Goal: Task Accomplishment & Management: Manage account settings

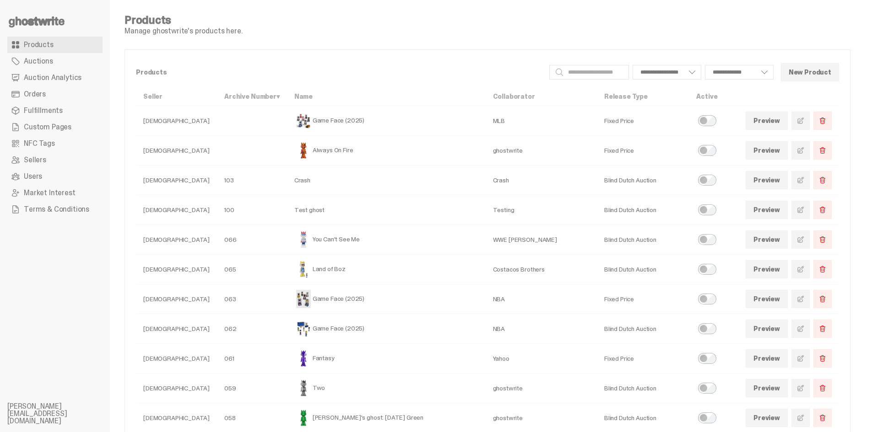
click at [800, 237] on link at bounding box center [800, 240] width 18 height 18
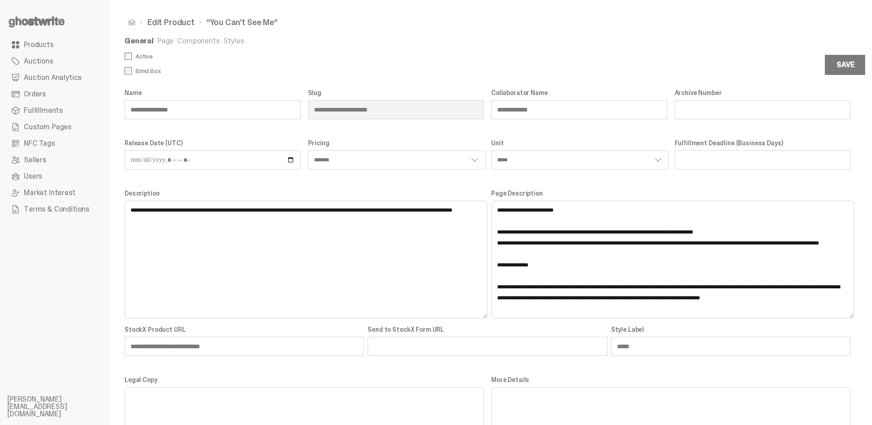
click at [168, 41] on link "Page" at bounding box center [165, 41] width 16 height 10
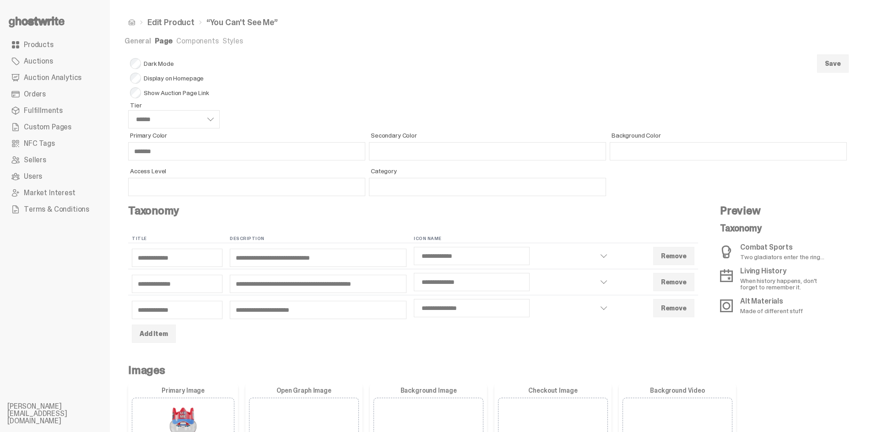
click at [207, 39] on link "Components" at bounding box center [197, 41] width 42 height 10
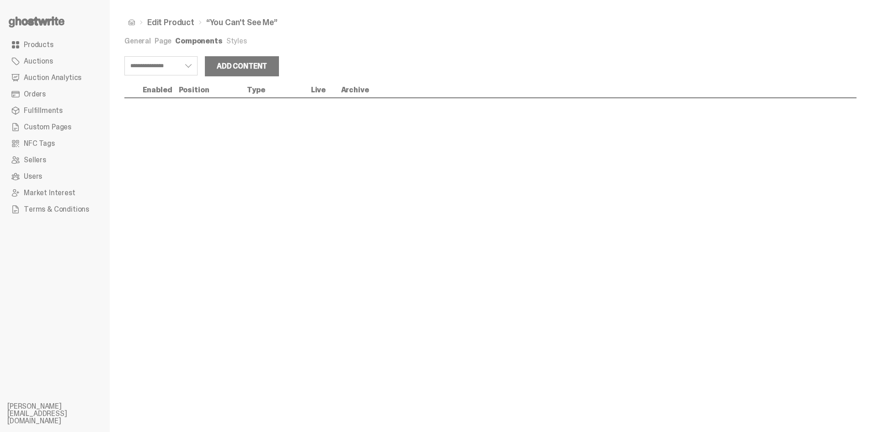
click at [190, 47] on div "General Page Components Styles" at bounding box center [490, 43] width 732 height 10
click at [157, 42] on link "Page" at bounding box center [163, 41] width 17 height 10
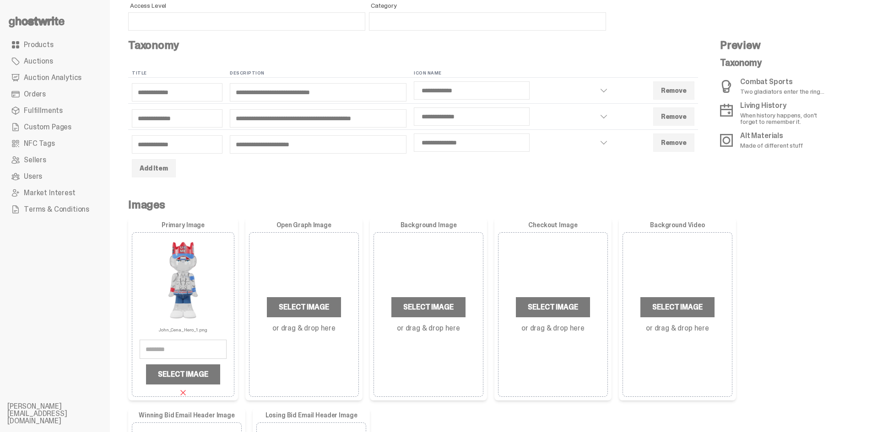
scroll to position [183, 0]
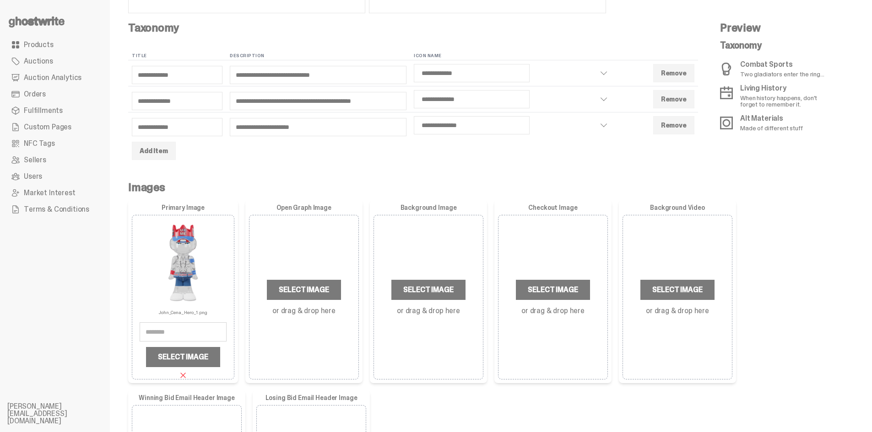
click at [64, 83] on link "Auction Analytics" at bounding box center [54, 78] width 95 height 16
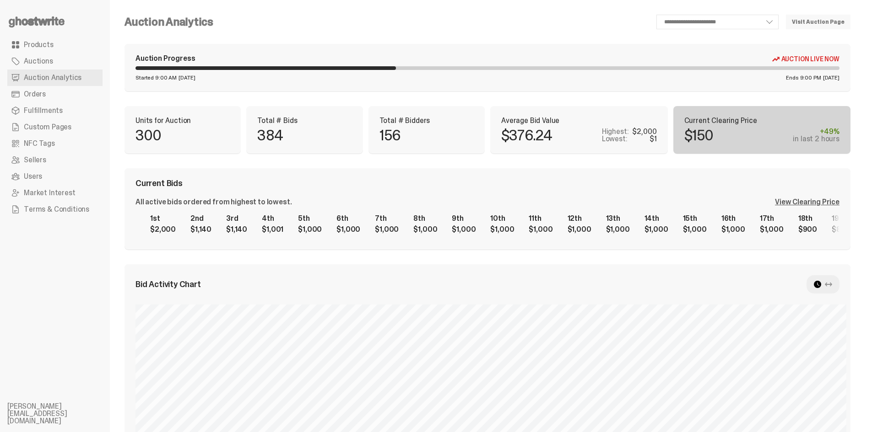
click at [50, 61] on span "Auctions" at bounding box center [38, 61] width 29 height 7
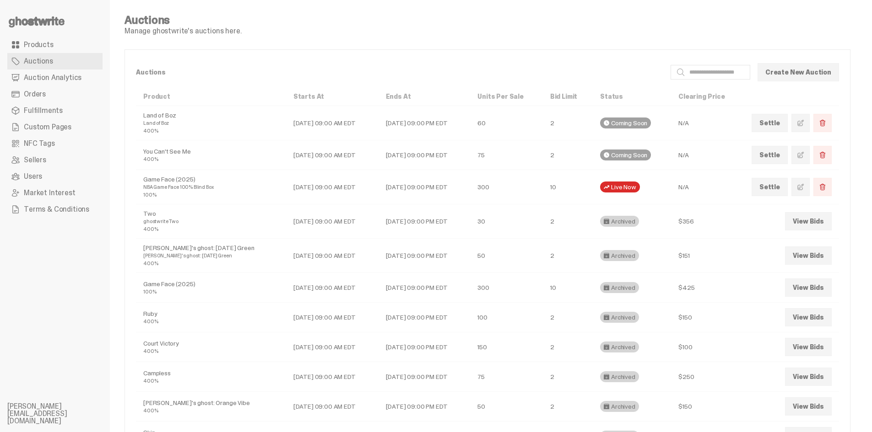
click at [32, 50] on link "Products" at bounding box center [54, 45] width 95 height 16
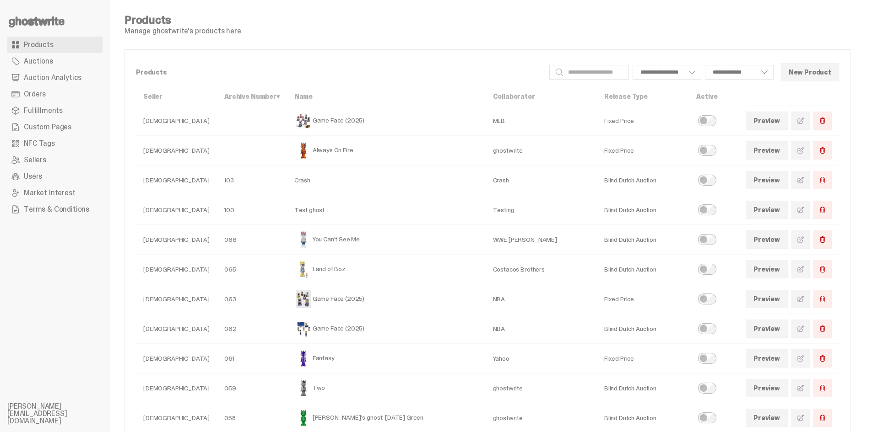
click at [69, 97] on link "Orders" at bounding box center [54, 94] width 95 height 16
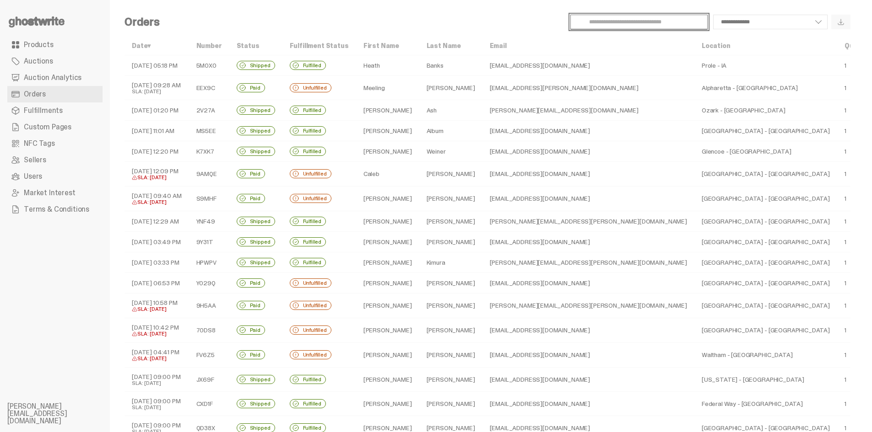
click at [643, 16] on input "Search" at bounding box center [638, 22] width 137 height 15
paste input "**********"
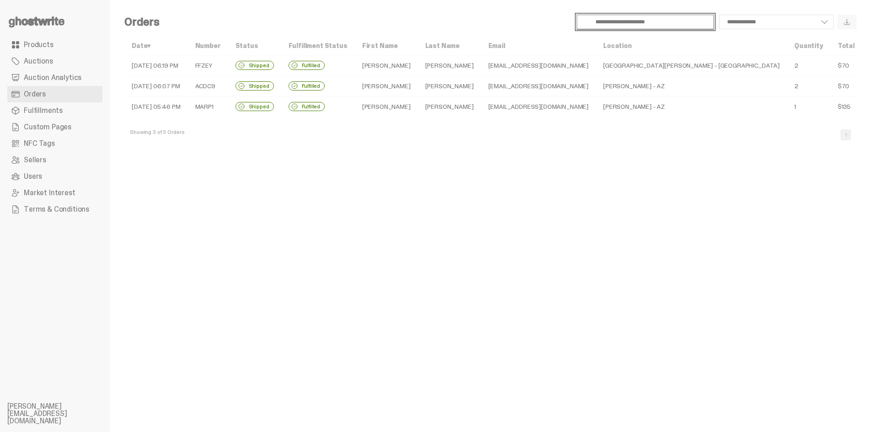
type input "**********"
click at [556, 219] on div "**********" at bounding box center [491, 216] width 762 height 432
click at [228, 64] on td "FFZEY" at bounding box center [208, 65] width 40 height 21
click at [228, 81] on td "ACDC9" at bounding box center [208, 86] width 40 height 21
click at [228, 103] on td "MARP1" at bounding box center [208, 107] width 40 height 21
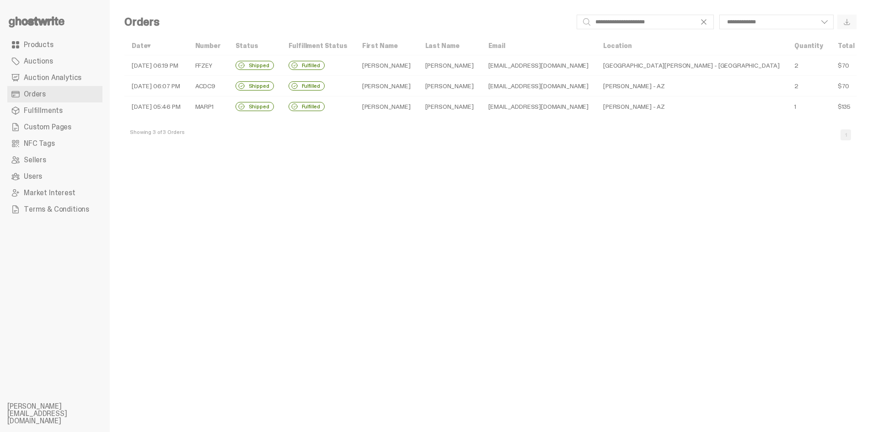
click at [355, 106] on td "Fulfilled" at bounding box center [318, 107] width 74 height 21
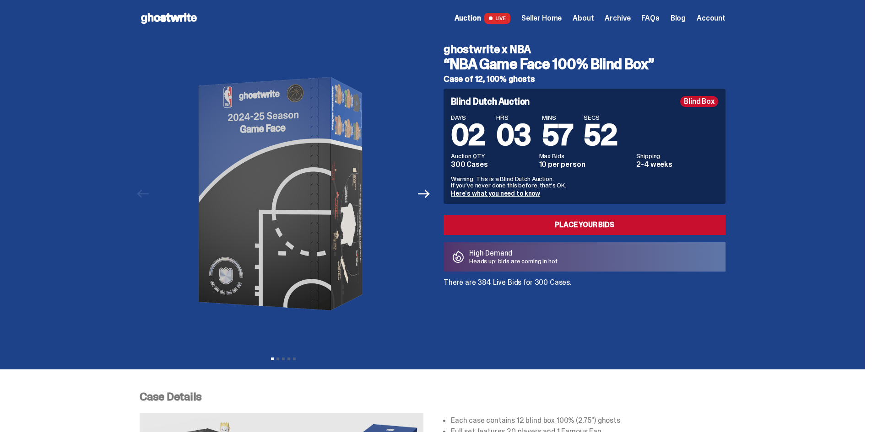
click at [555, 16] on span "Seller Home" at bounding box center [541, 18] width 40 height 7
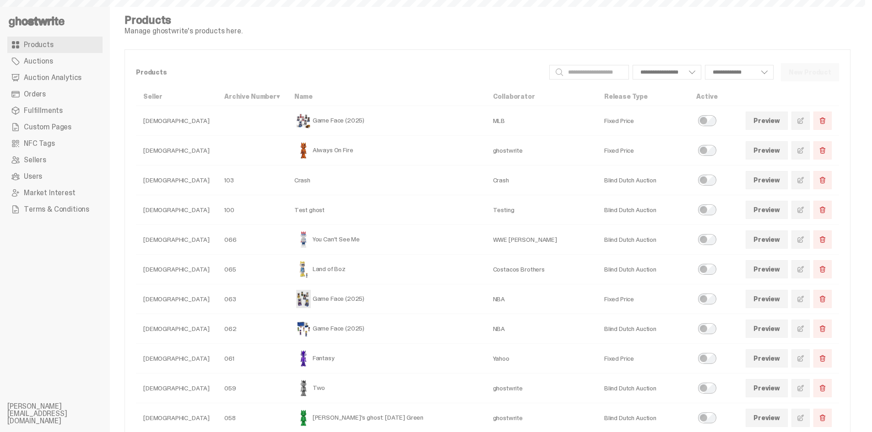
select select
click at [37, 83] on link "Auction Analytics" at bounding box center [54, 78] width 95 height 16
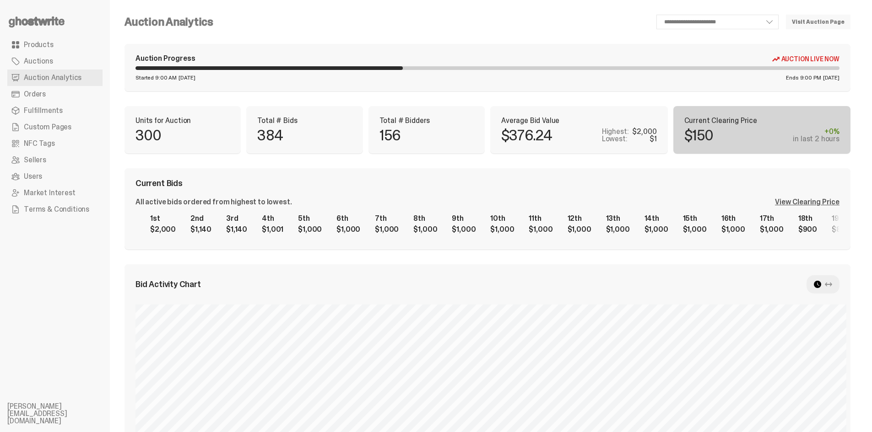
click at [809, 210] on div "1st $2,000 2nd $1,140 3rd $1,140 4th $1,001 5th $1,000 6th $1,000 7th $1,000 8t…" at bounding box center [487, 224] width 704 height 29
click at [809, 201] on div "View Clearing Price" at bounding box center [807, 202] width 65 height 7
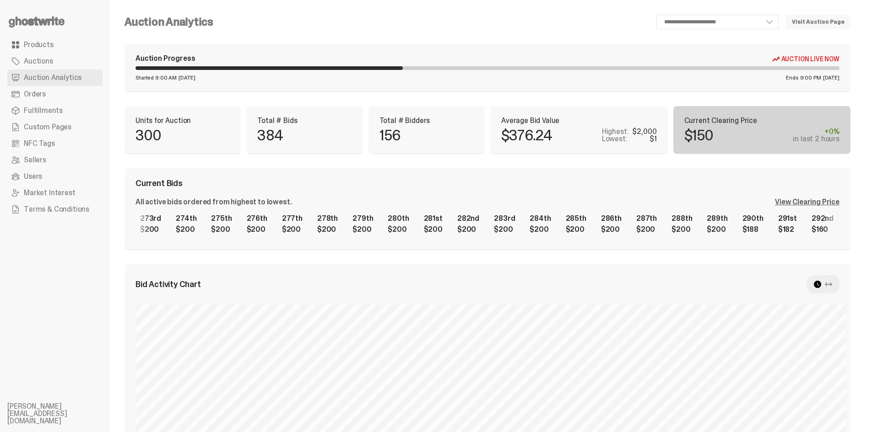
scroll to position [0, 9303]
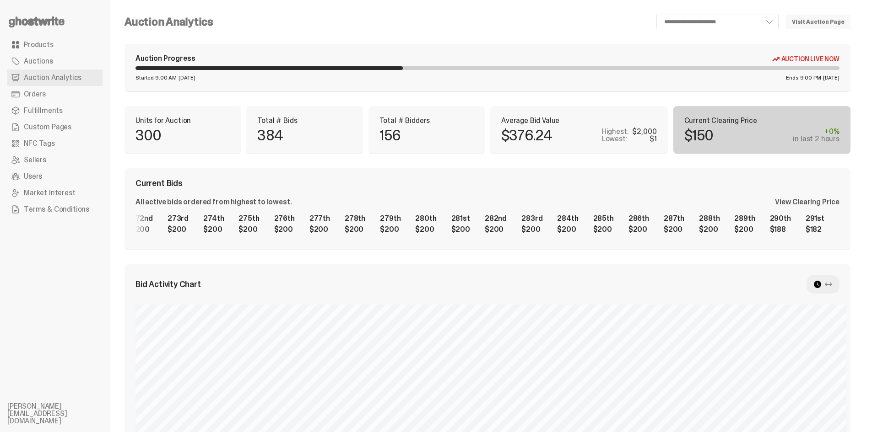
click at [696, 239] on div "1st $2,000 2nd $1,140 3rd $1,140 4th $1,001 5th $1,000 6th $1,000 7th $1,000 8t…" at bounding box center [487, 224] width 704 height 29
